Goal: Task Accomplishment & Management: Use online tool/utility

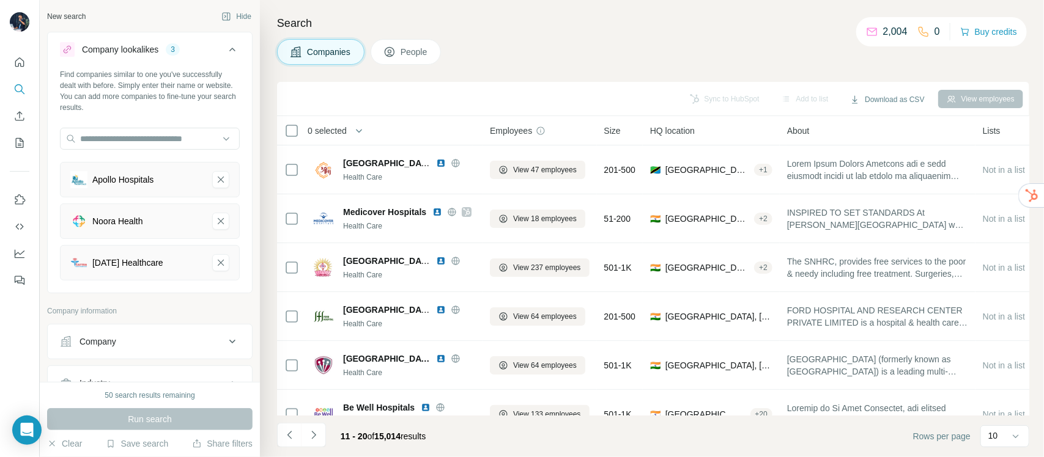
scroll to position [226, 0]
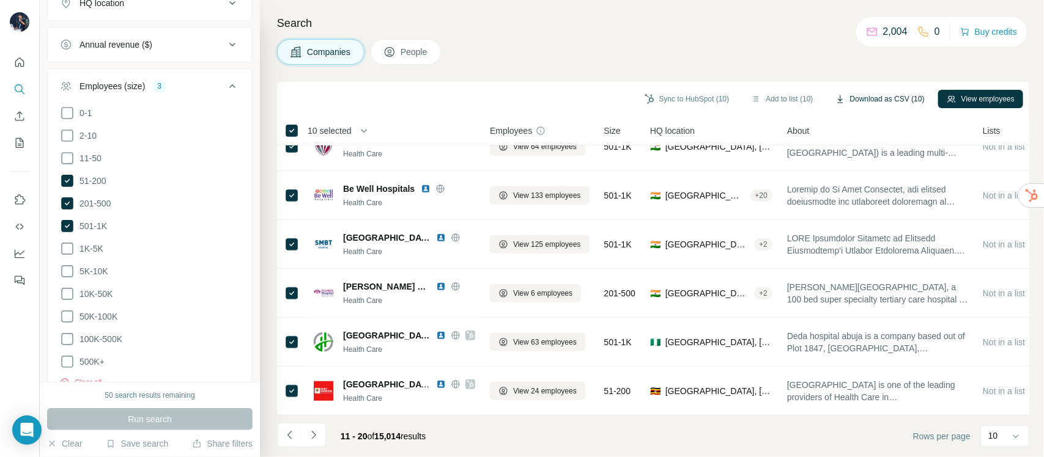
click at [876, 97] on button "Download as CSV (10)" at bounding box center [880, 99] width 106 height 18
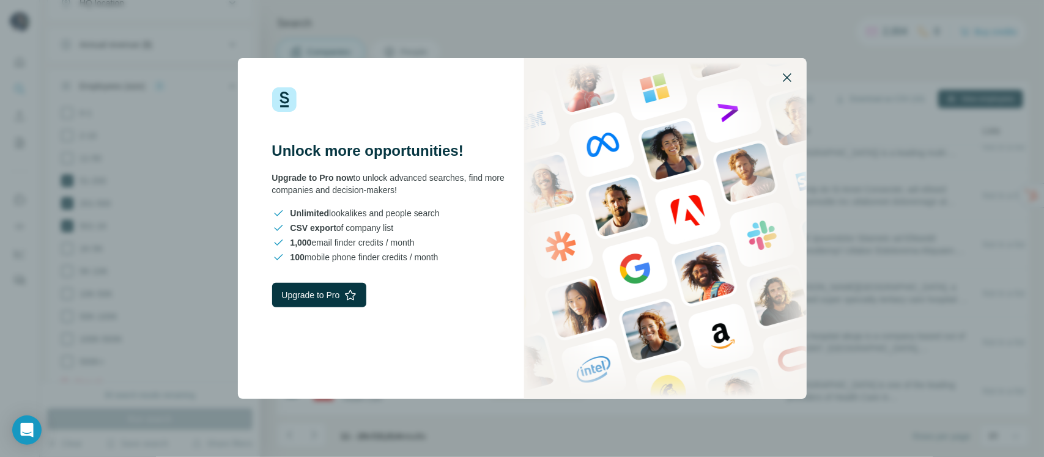
click at [781, 80] on icon "button" at bounding box center [787, 77] width 15 height 15
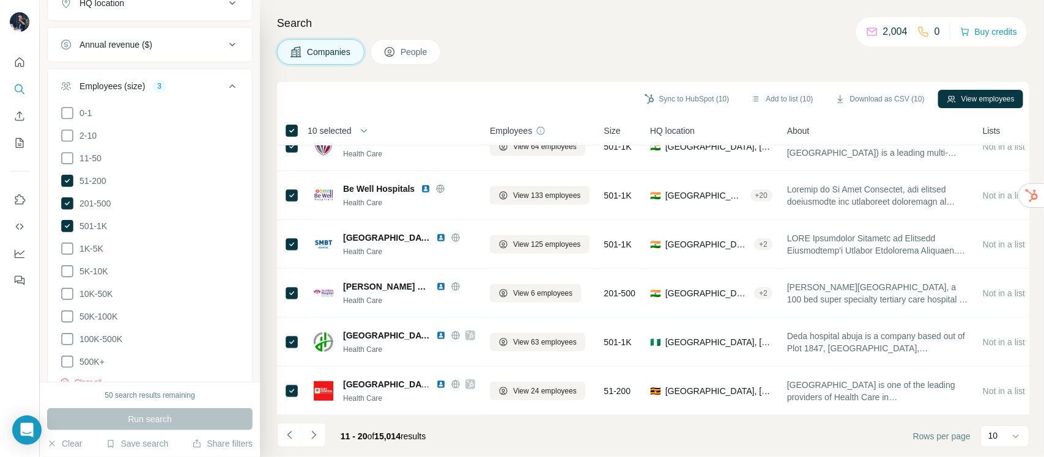
click at [349, 133] on span "10 selected" at bounding box center [330, 131] width 44 height 12
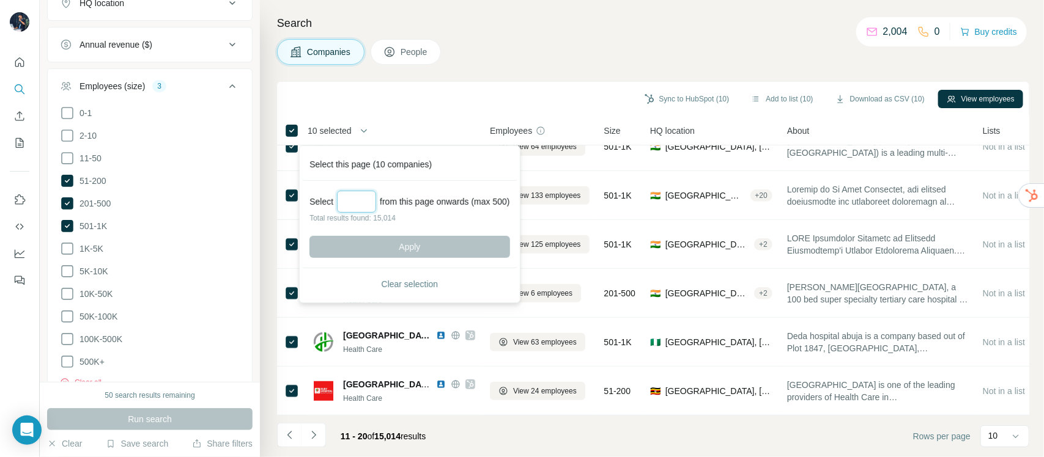
click at [347, 201] on input "Select a number (up to 500)" at bounding box center [356, 202] width 39 height 22
type input "***"
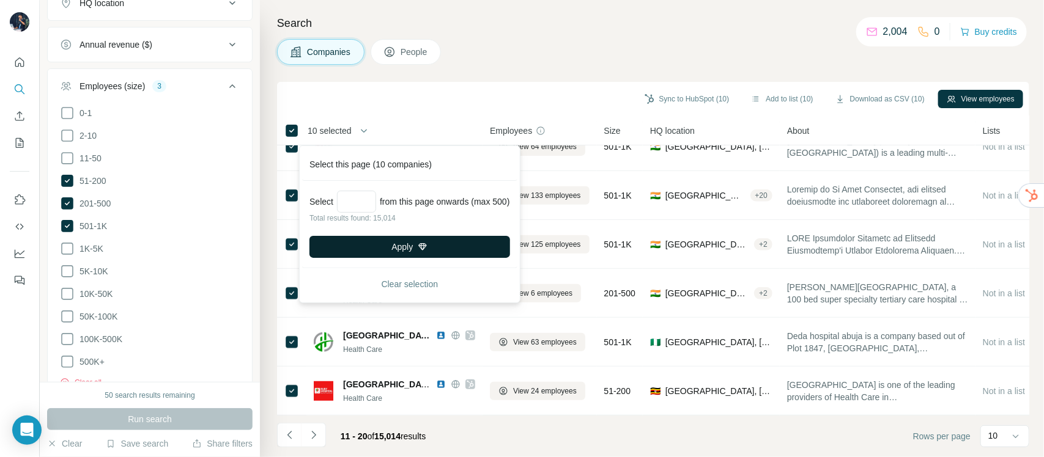
click at [396, 251] on button "Apply" at bounding box center [409, 247] width 200 height 22
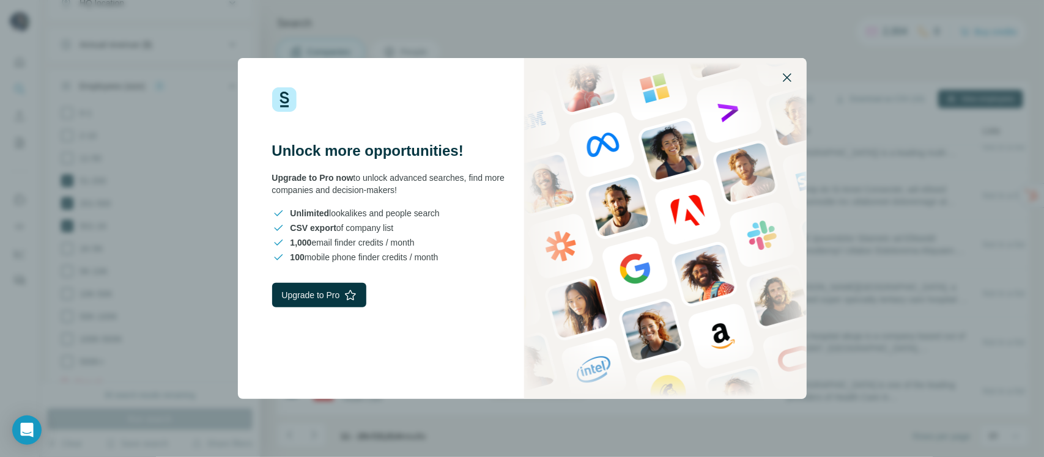
click at [784, 80] on icon "button" at bounding box center [787, 77] width 9 height 9
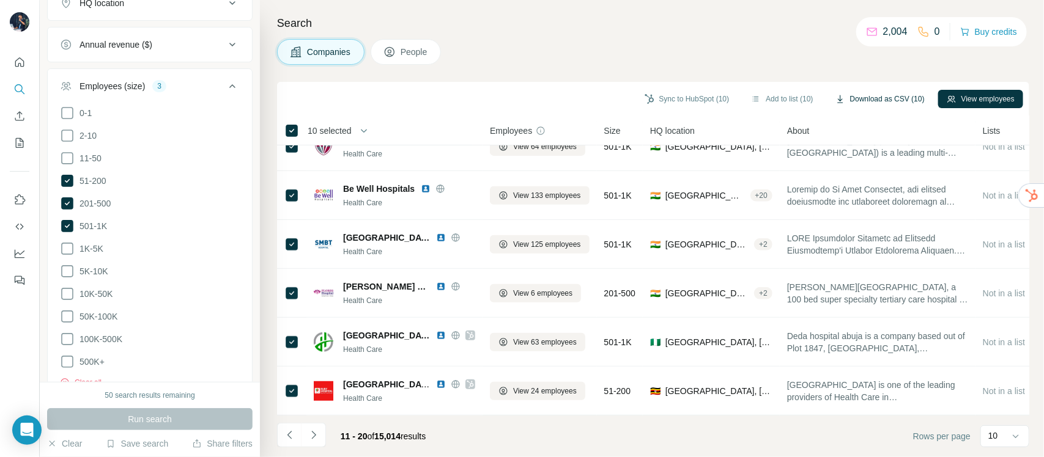
click at [888, 94] on button "Download as CSV (10)" at bounding box center [880, 99] width 106 height 18
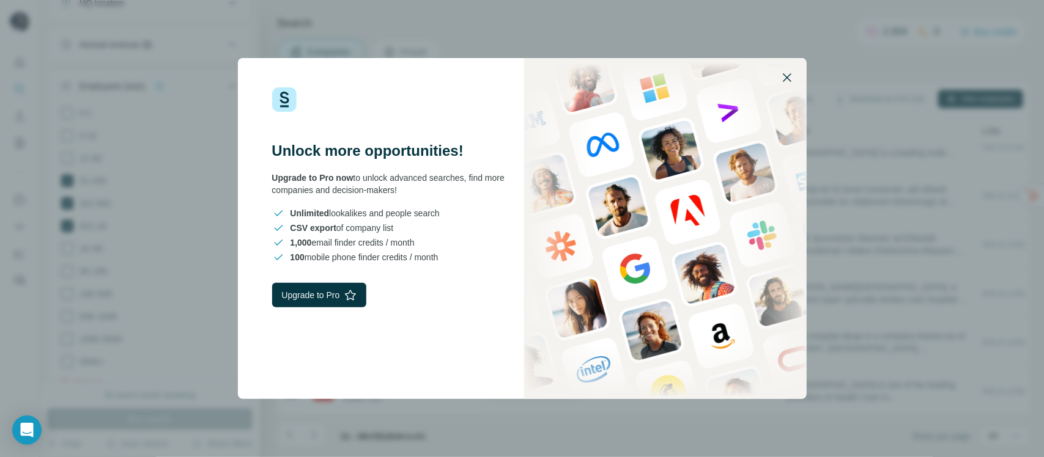
click at [786, 76] on icon "button" at bounding box center [787, 77] width 9 height 9
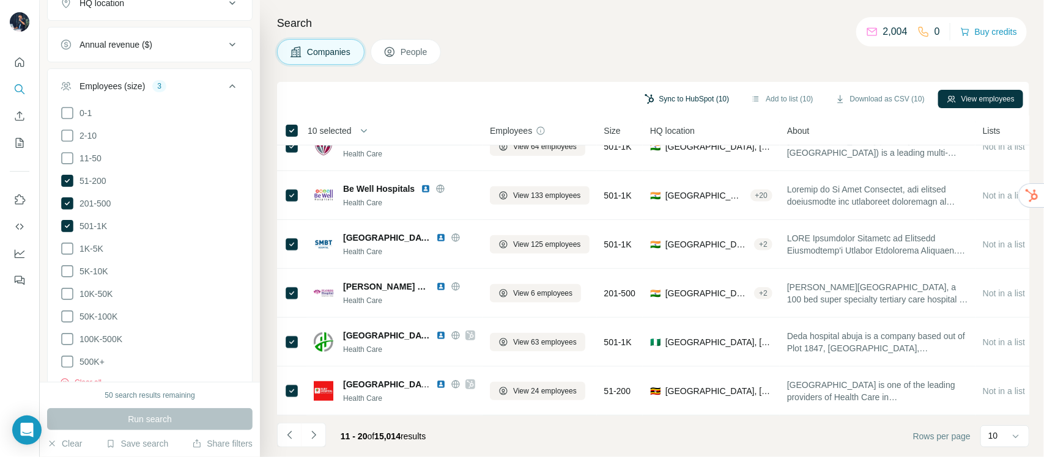
click at [676, 96] on button "Sync to HubSpot (10)" at bounding box center [687, 99] width 102 height 18
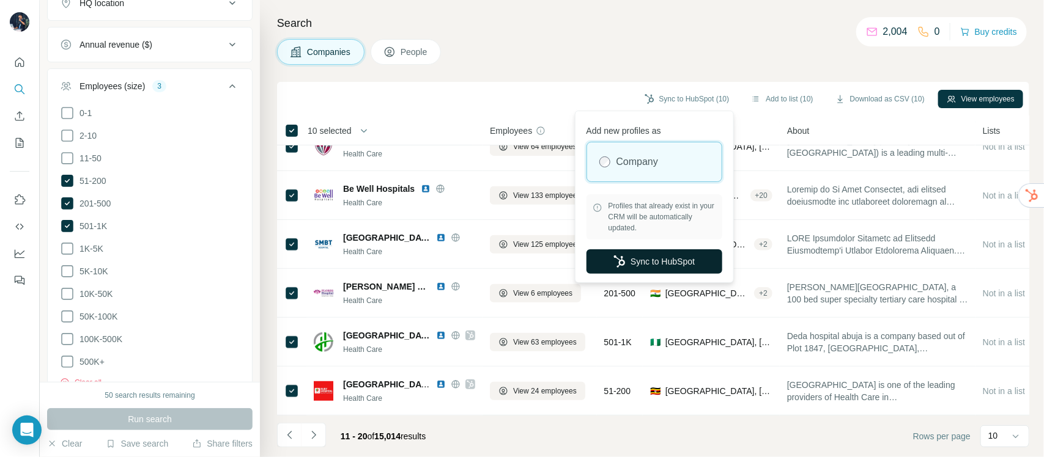
click at [652, 266] on button "Sync to HubSpot" at bounding box center [654, 261] width 136 height 24
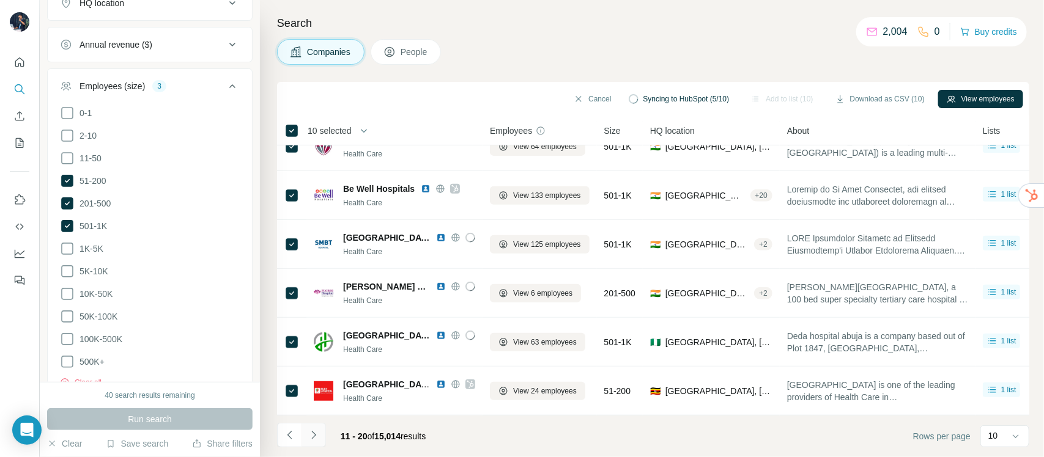
click at [315, 435] on icon "Navigate to next page" at bounding box center [313, 435] width 4 height 8
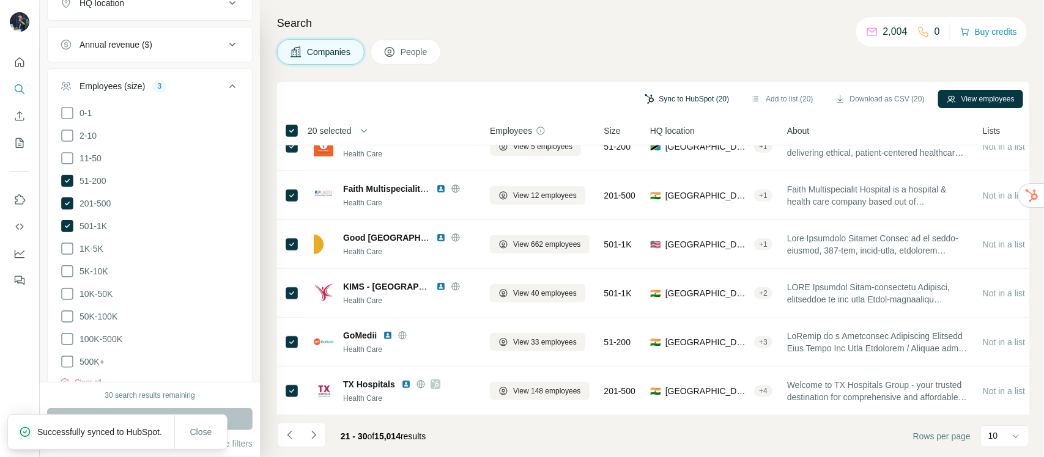
click at [676, 96] on button "Sync to HubSpot (20)" at bounding box center [687, 99] width 102 height 18
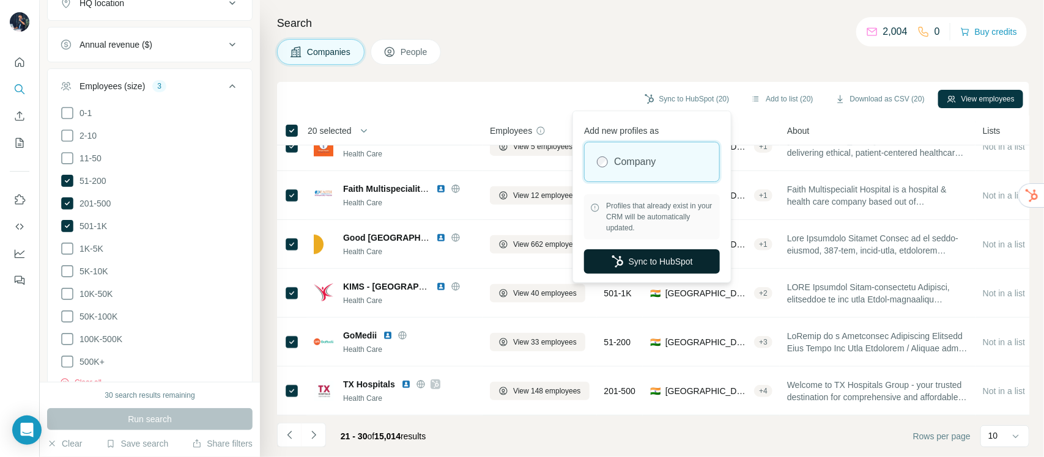
click at [665, 259] on button "Sync to HubSpot" at bounding box center [652, 261] width 136 height 24
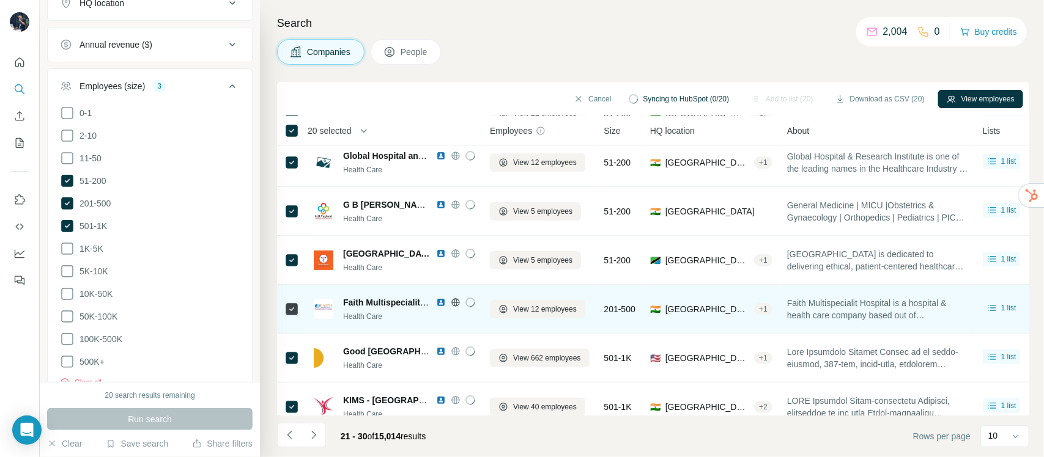
scroll to position [0, 0]
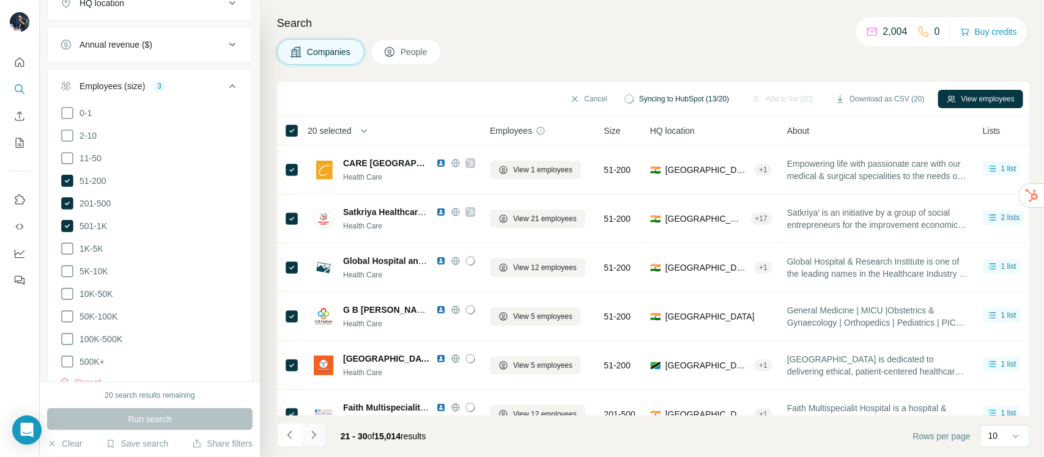
click at [316, 434] on icon "Navigate to next page" at bounding box center [314, 435] width 12 height 12
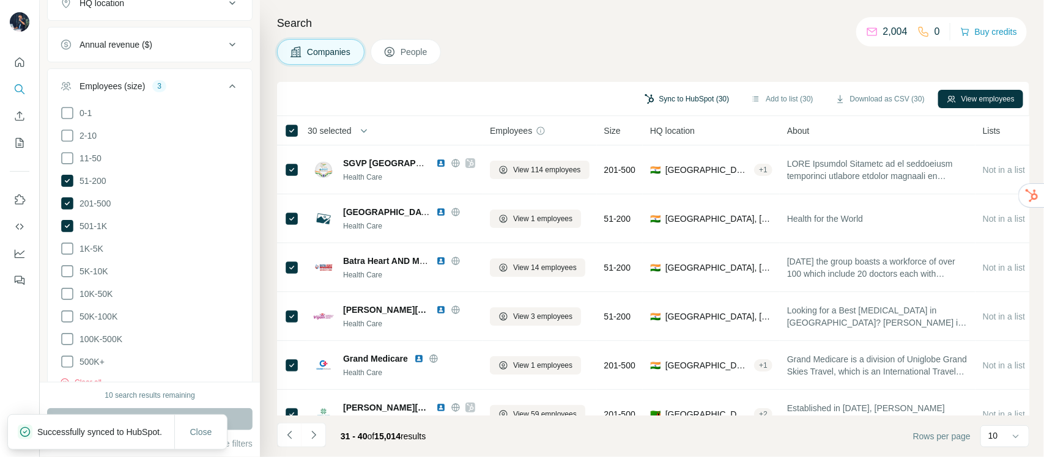
click at [660, 95] on button "Sync to HubSpot (30)" at bounding box center [687, 99] width 102 height 18
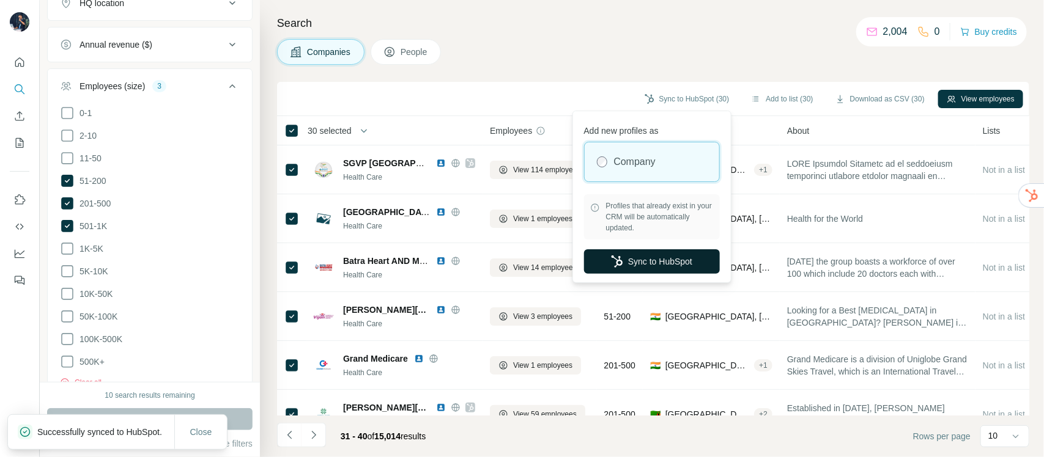
click at [652, 258] on button "Sync to HubSpot" at bounding box center [652, 261] width 136 height 24
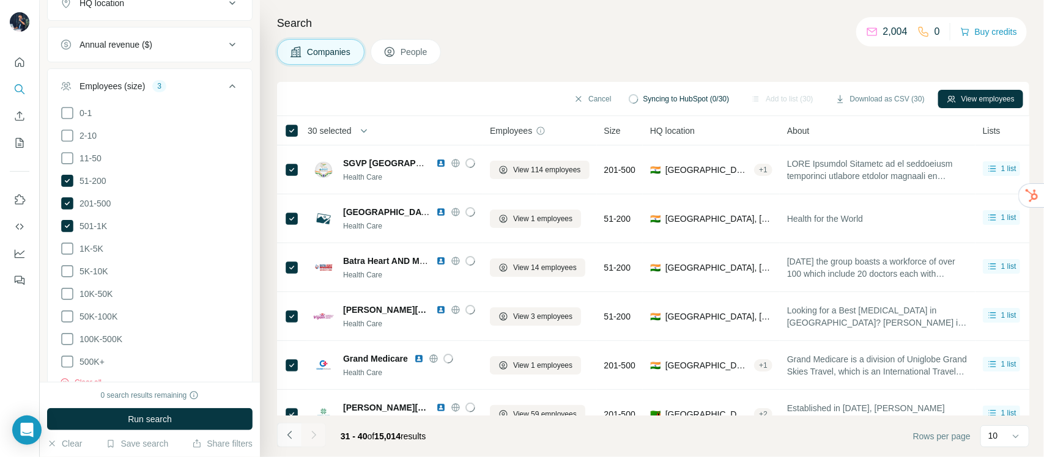
click at [287, 435] on icon "Navigate to previous page" at bounding box center [290, 435] width 12 height 12
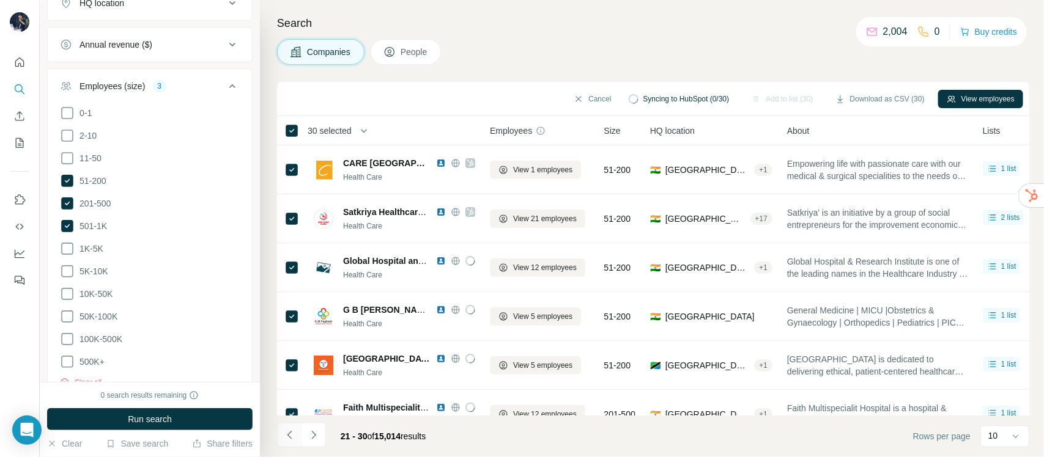
click at [287, 435] on icon "Navigate to previous page" at bounding box center [290, 435] width 12 height 12
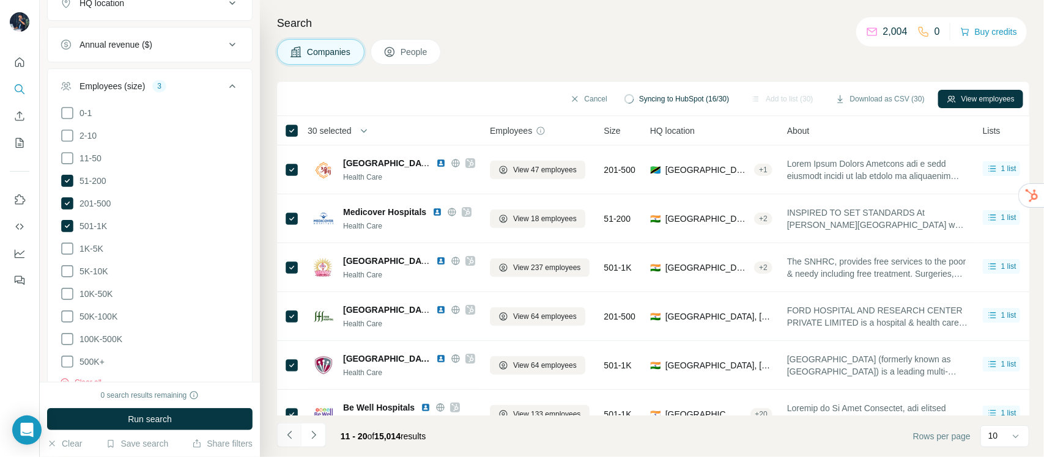
click at [287, 435] on icon "Navigate to previous page" at bounding box center [290, 435] width 12 height 12
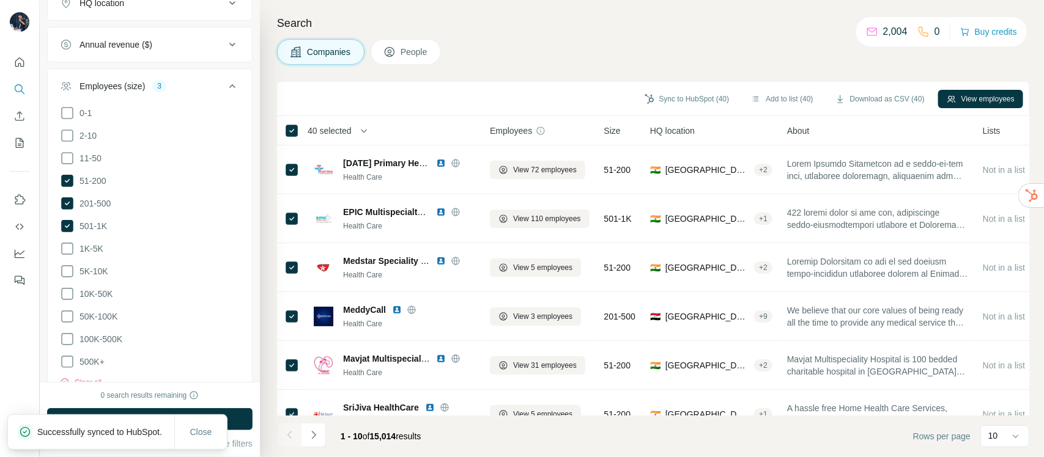
click at [667, 95] on button "Sync to HubSpot (40)" at bounding box center [687, 99] width 102 height 18
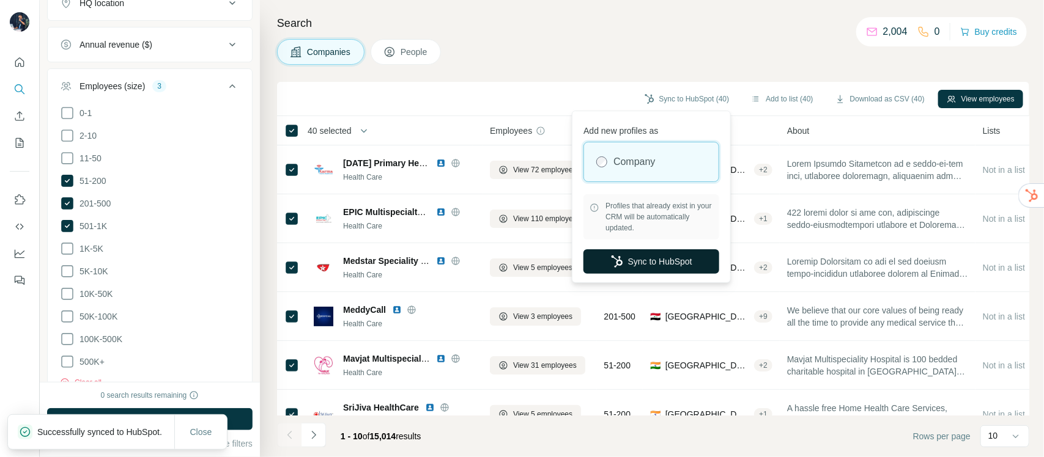
click at [667, 262] on button "Sync to HubSpot" at bounding box center [651, 261] width 136 height 24
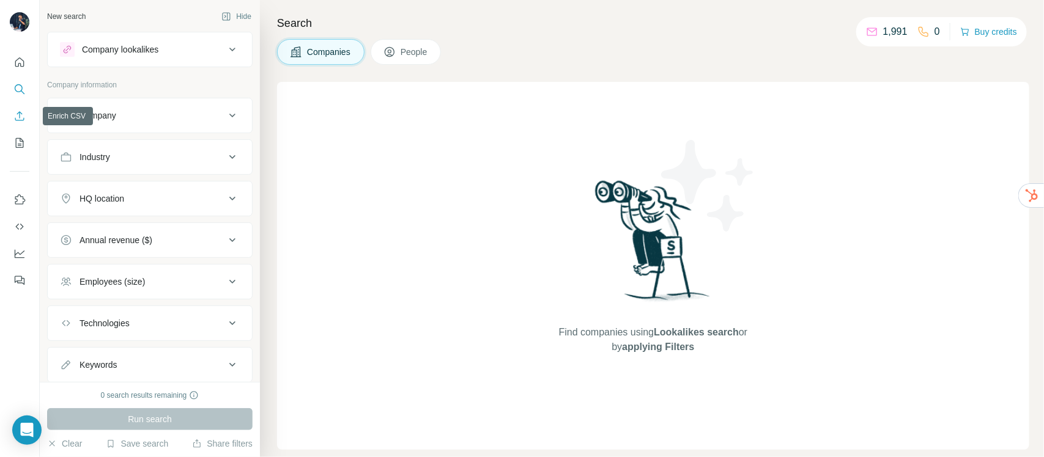
click at [13, 113] on icon "Enrich CSV" at bounding box center [19, 116] width 12 height 12
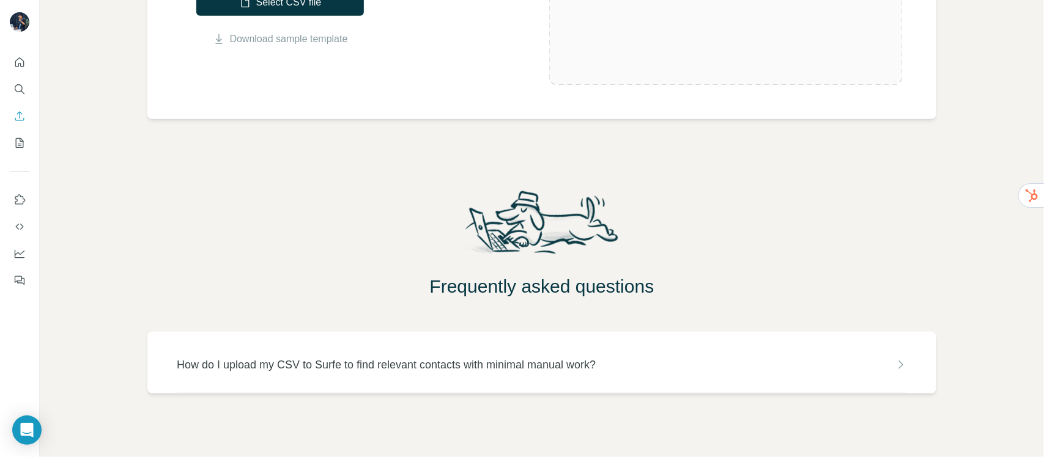
scroll to position [350, 0]
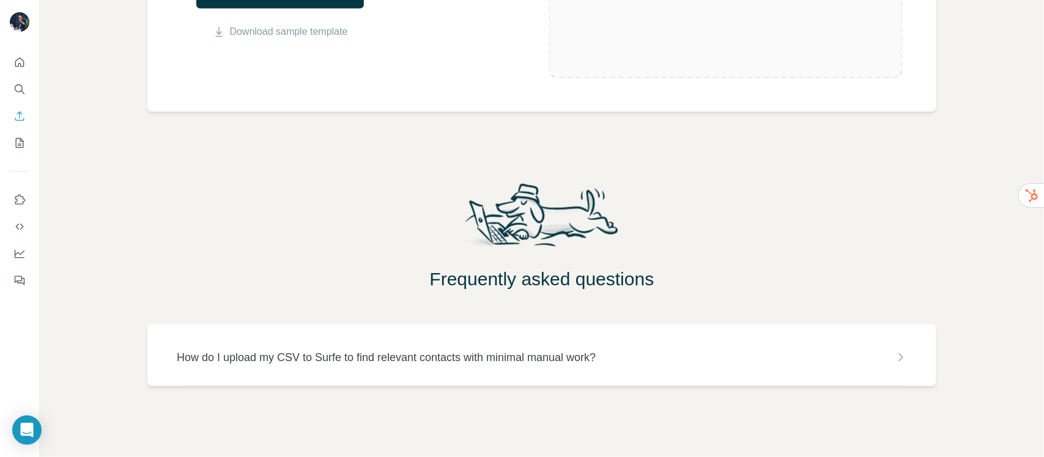
click at [438, 355] on p "How do I upload my CSV to Surfe to find relevant contacts with minimal manual w…" at bounding box center [386, 357] width 419 height 17
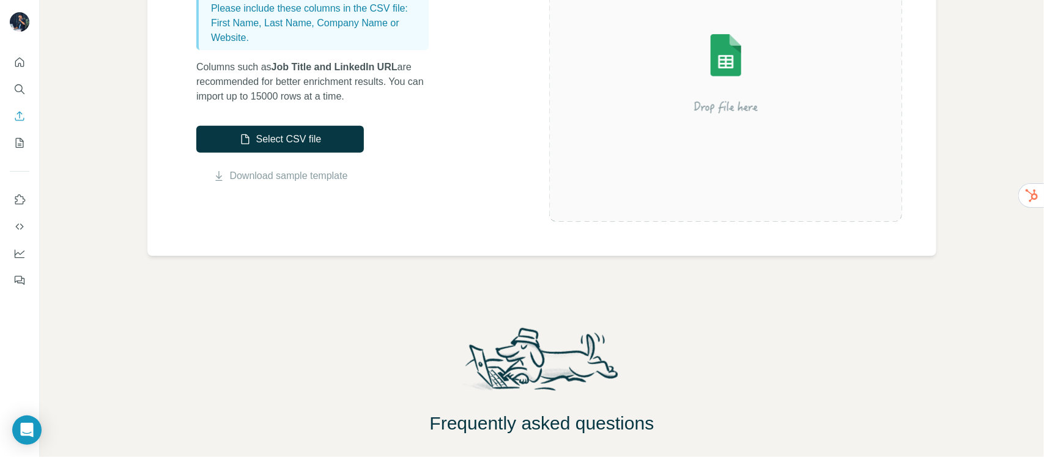
scroll to position [193, 0]
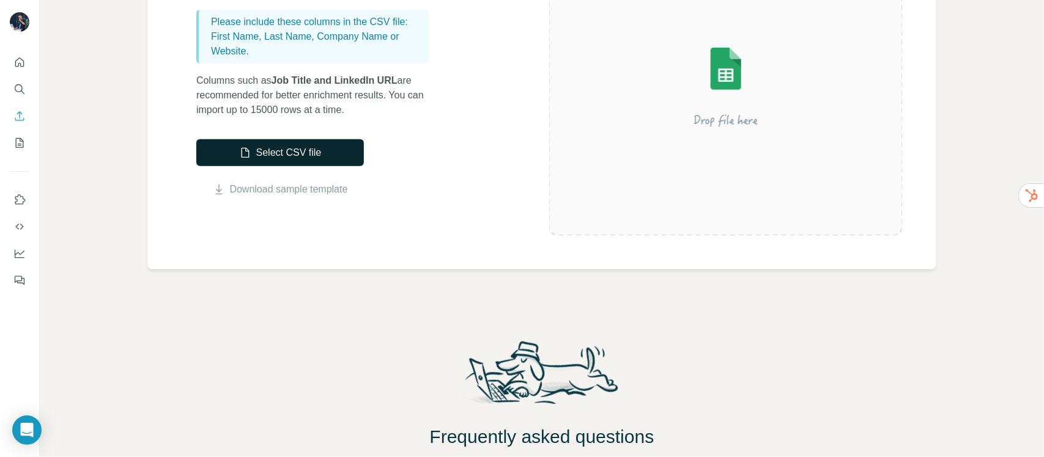
click at [285, 157] on button "Select CSV file" at bounding box center [280, 152] width 168 height 27
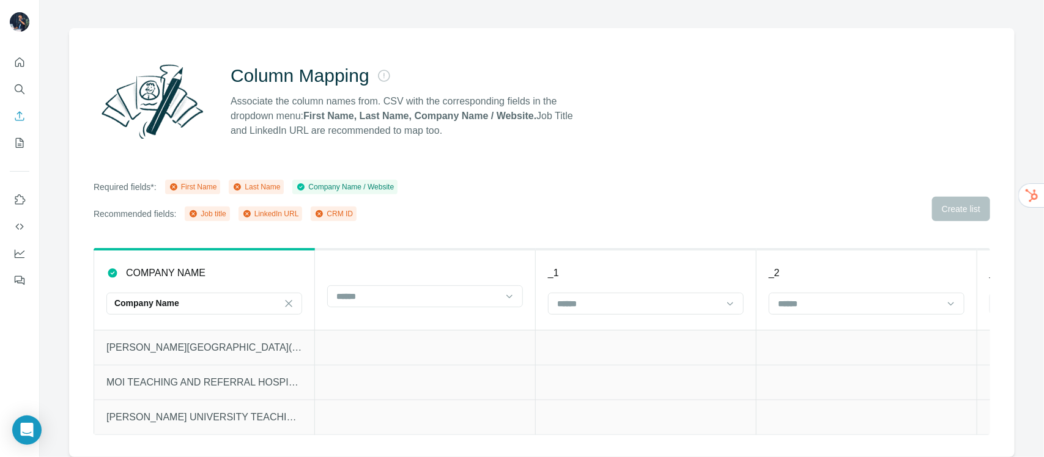
scroll to position [63, 0]
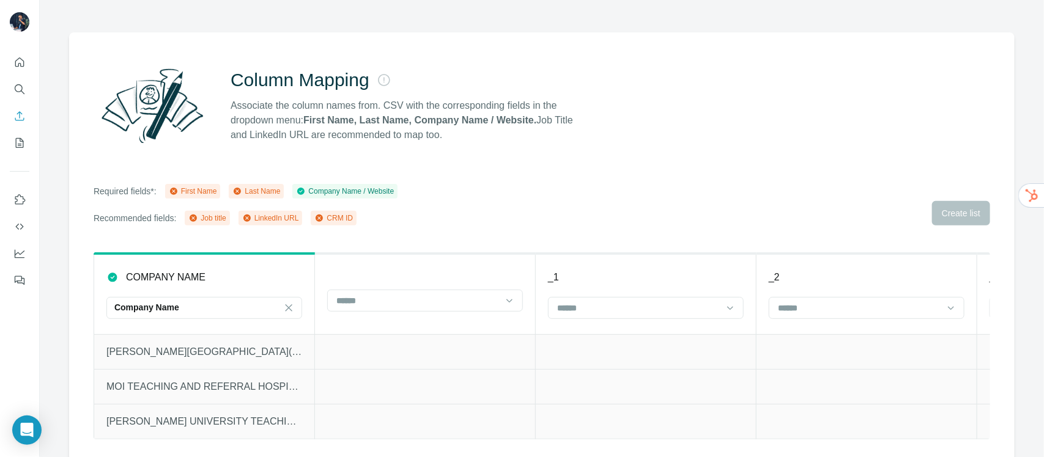
click at [204, 185] on div "Required fields*: First Name Last Name Company Name / Website Recommended field…" at bounding box center [246, 205] width 304 height 42
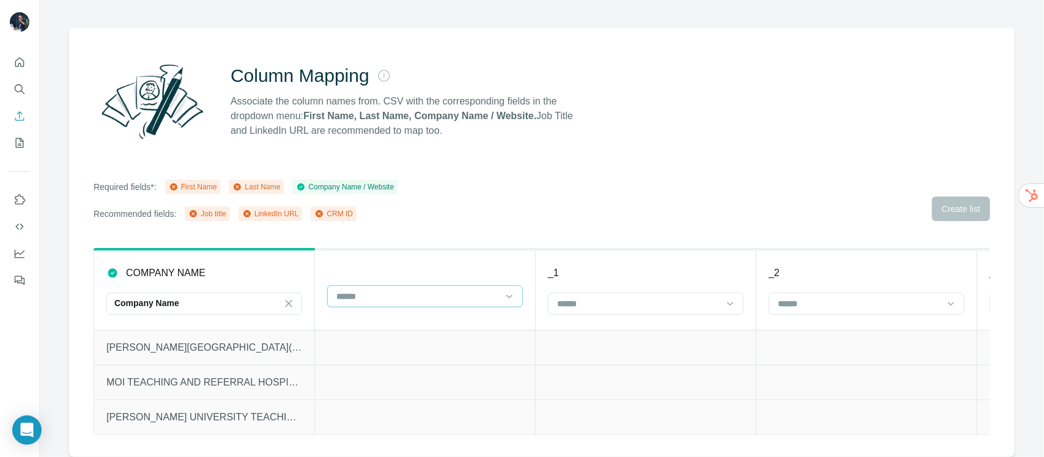
click at [408, 290] on input at bounding box center [417, 296] width 165 height 13
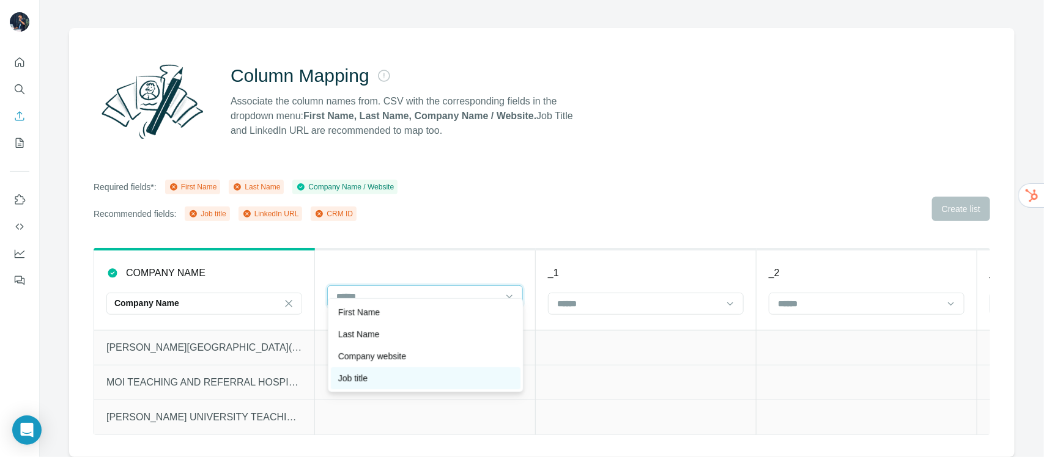
scroll to position [43, 0]
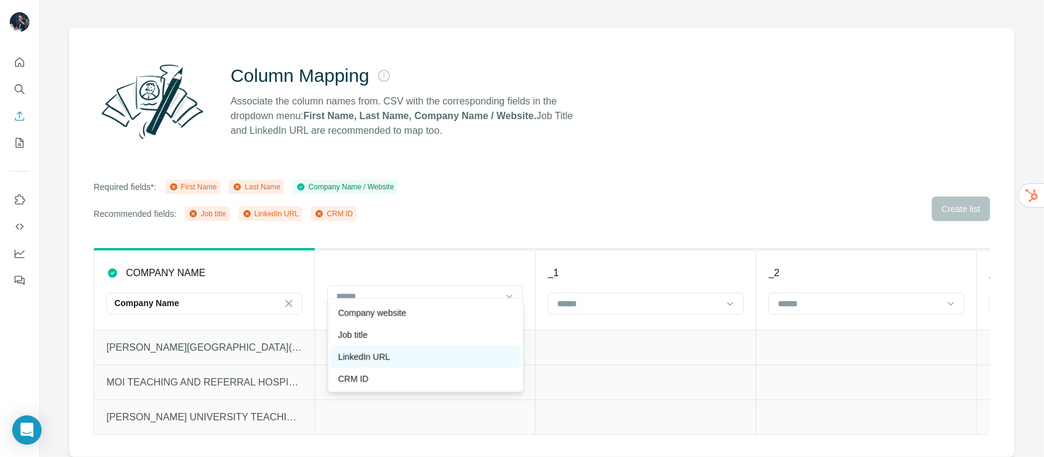
click at [389, 356] on p "LinkedIn URL" at bounding box center [364, 357] width 52 height 12
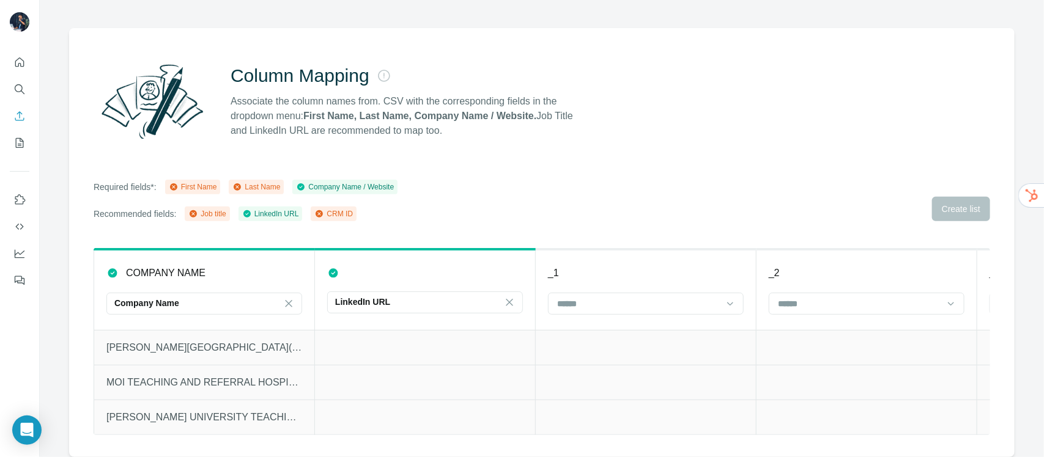
scroll to position [21, 0]
click at [592, 293] on div at bounding box center [638, 303] width 165 height 21
click at [596, 315] on p "First Name" at bounding box center [580, 320] width 42 height 12
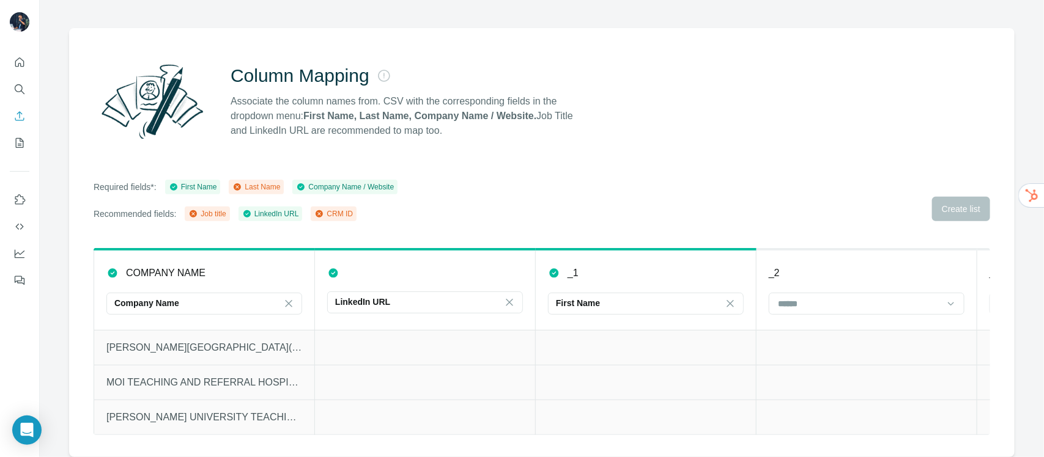
scroll to position [0, 0]
click at [816, 293] on div at bounding box center [858, 303] width 165 height 21
click at [806, 322] on p "Last Name" at bounding box center [801, 320] width 42 height 12
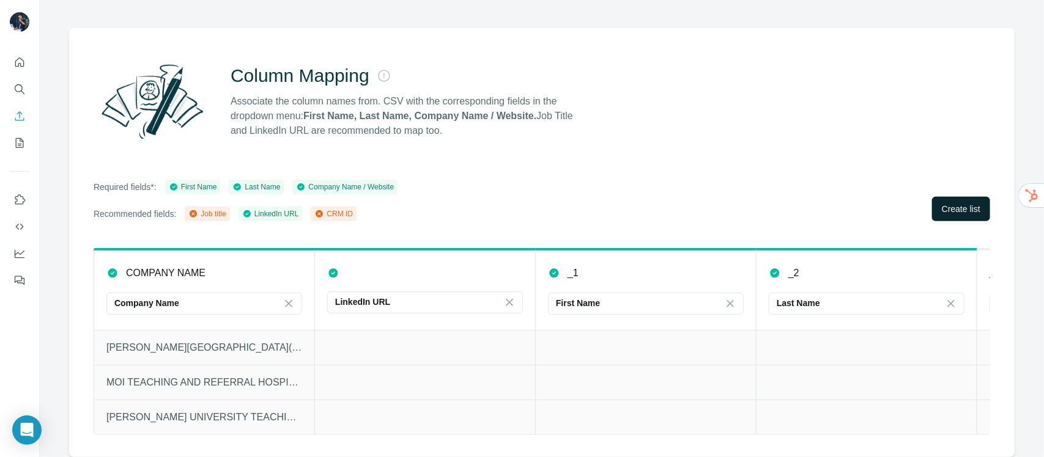
click at [948, 197] on button "Create list" at bounding box center [961, 209] width 58 height 24
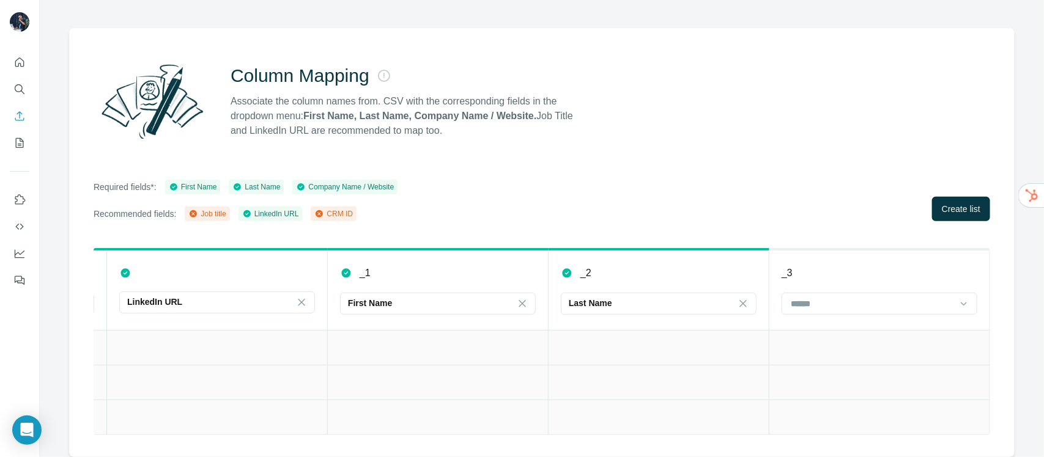
scroll to position [0, 220]
click at [838, 297] on input at bounding box center [871, 303] width 165 height 13
click at [805, 358] on p "CRM ID" at bounding box center [795, 364] width 31 height 12
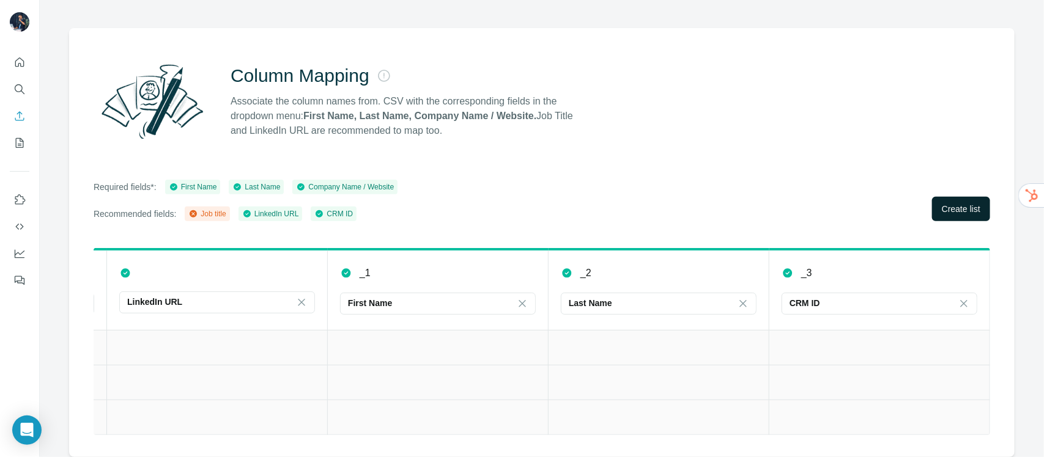
click at [942, 203] on span "Create list" at bounding box center [961, 209] width 39 height 12
click at [197, 418] on span "Close" at bounding box center [201, 414] width 22 height 12
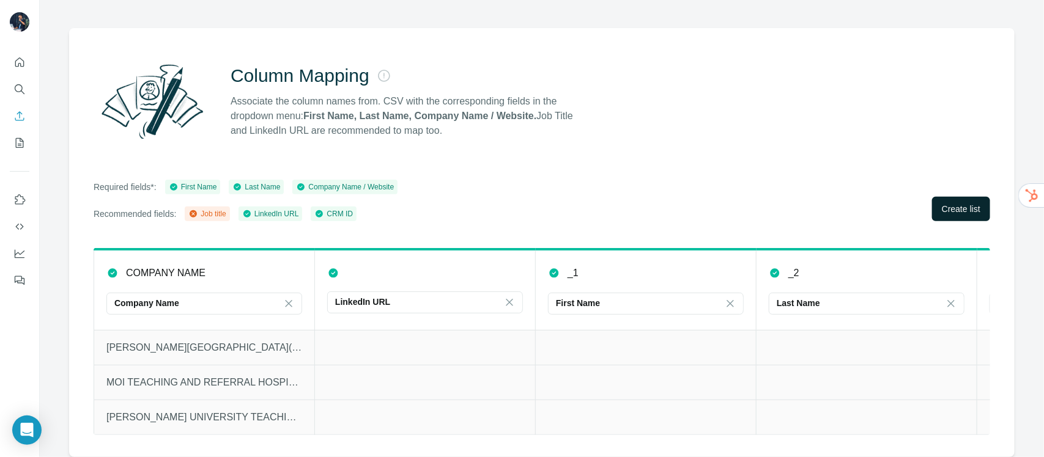
click at [237, 341] on p "KENYATTA NATIONAL HOSPITAL(GENERAL WING)" at bounding box center [204, 348] width 196 height 15
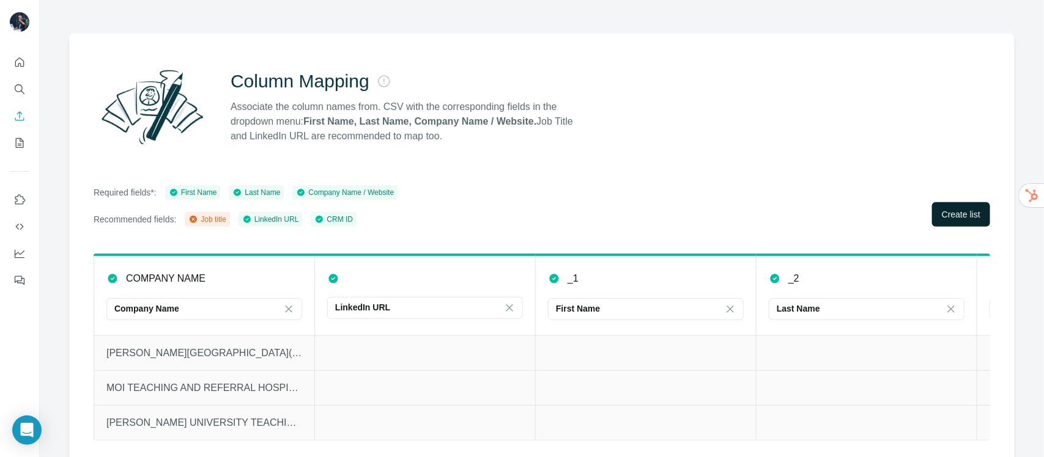
scroll to position [78, 0]
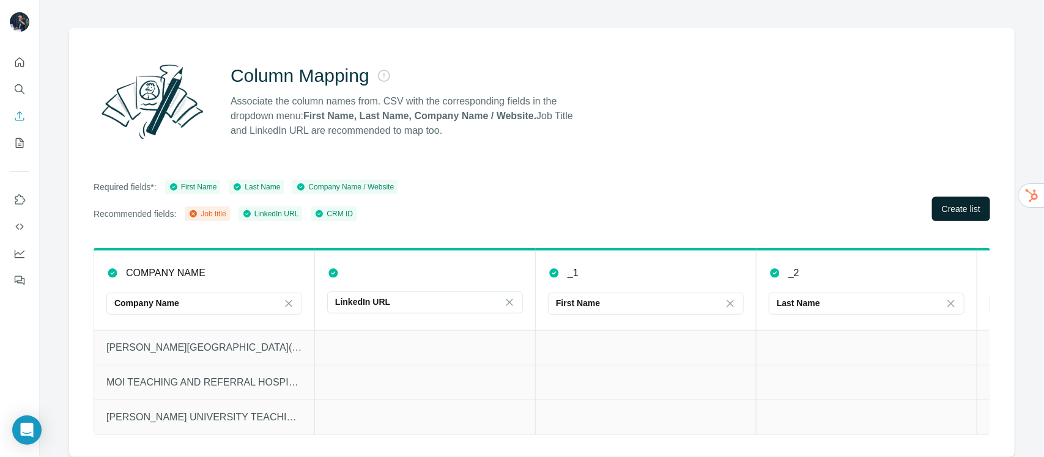
click at [951, 208] on button "Create list" at bounding box center [961, 209] width 58 height 24
